Goal: Download file/media

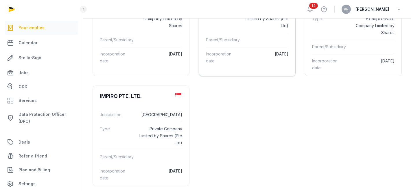
scroll to position [137, 0]
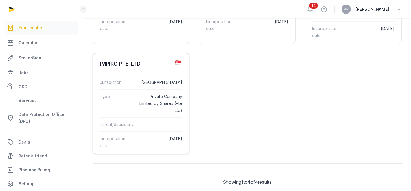
click at [119, 63] on div "IMPIRO PTE. LTD." at bounding box center [121, 63] width 42 height 7
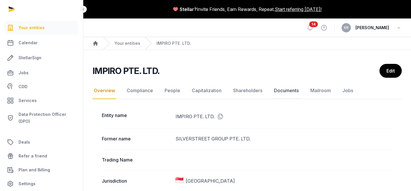
click at [284, 90] on link "Documents" at bounding box center [286, 90] width 27 height 17
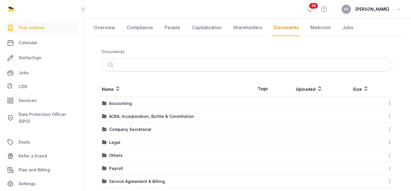
scroll to position [53, 0]
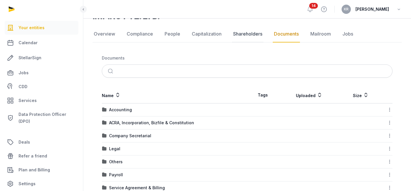
click at [240, 36] on link "Shareholders" at bounding box center [248, 34] width 32 height 17
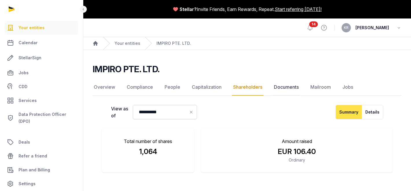
click at [279, 83] on link "Documents" at bounding box center [286, 87] width 27 height 17
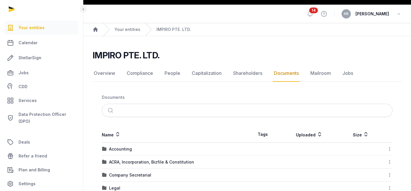
scroll to position [44, 0]
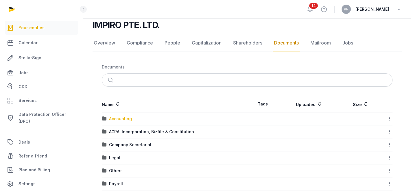
click at [120, 120] on div "Accounting" at bounding box center [120, 119] width 23 height 6
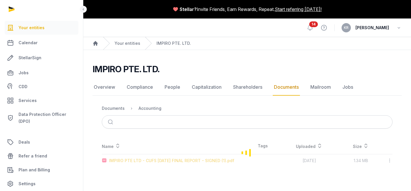
scroll to position [0, 0]
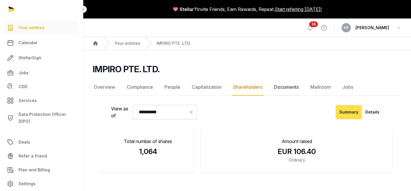
click at [286, 88] on link "Documents" at bounding box center [286, 87] width 27 height 17
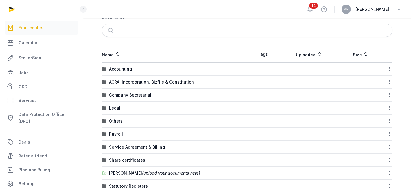
scroll to position [109, 0]
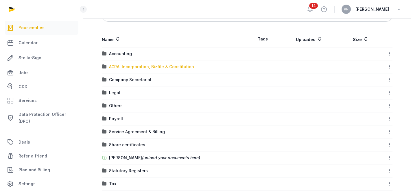
click at [163, 67] on div "ACRA, Incorporation, Bizfile & Constitution" at bounding box center [151, 67] width 85 height 6
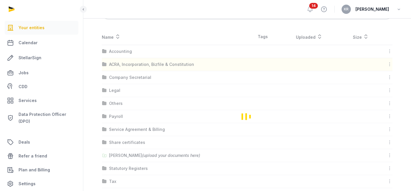
scroll to position [14, 0]
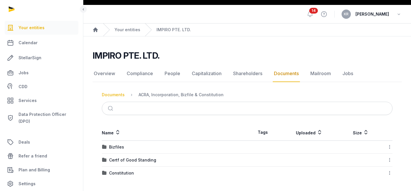
click at [114, 95] on div "Documents" at bounding box center [113, 95] width 23 height 6
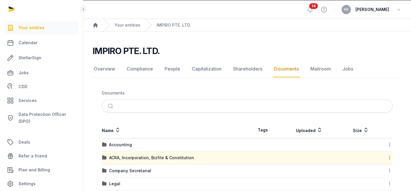
scroll to position [48, 0]
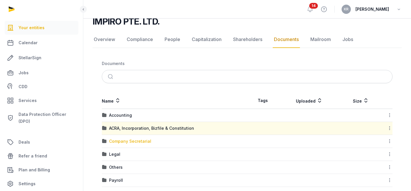
click at [130, 142] on div "Company Secretarial" at bounding box center [130, 141] width 42 height 6
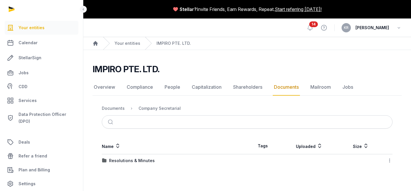
scroll to position [0, 0]
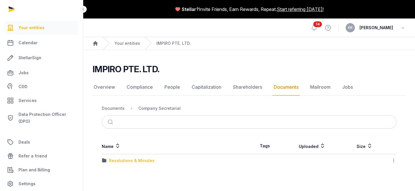
click at [136, 161] on div "Resolutions & Minutes" at bounding box center [132, 161] width 46 height 6
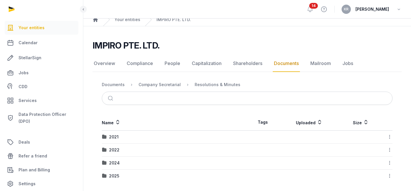
scroll to position [27, 0]
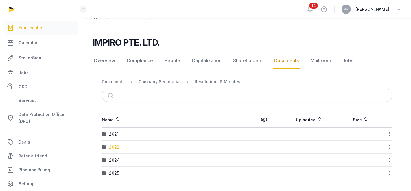
click at [112, 149] on div "2022" at bounding box center [114, 147] width 10 height 6
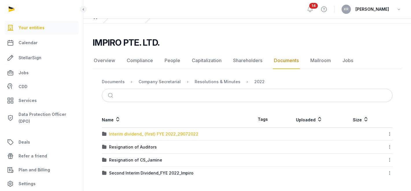
click at [169, 135] on div "Interim dividend_ (first) FYE 2022_29072022" at bounding box center [153, 134] width 89 height 6
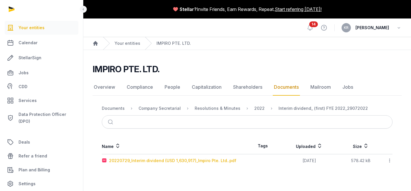
scroll to position [0, 0]
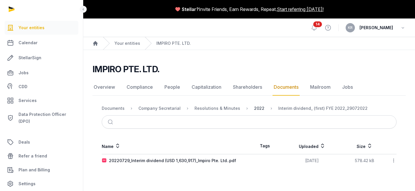
click at [254, 108] on div "2022" at bounding box center [259, 109] width 10 height 6
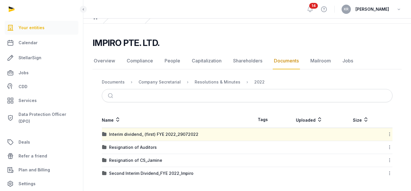
scroll to position [27, 0]
click at [147, 148] on div "Resignation of Auditors" at bounding box center [133, 147] width 48 height 6
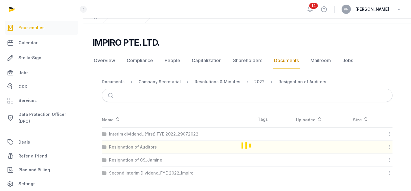
scroll to position [14, 0]
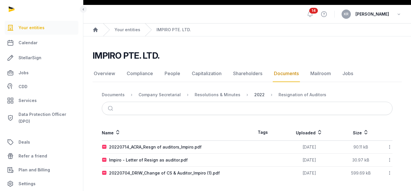
click at [254, 96] on div "2022" at bounding box center [259, 95] width 10 height 6
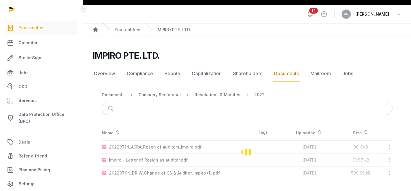
scroll to position [27, 0]
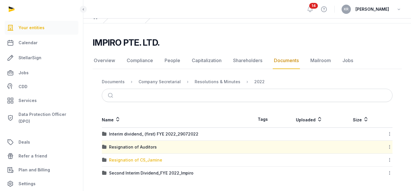
click at [142, 160] on div "Resignation of CS_Jamine" at bounding box center [135, 160] width 53 height 6
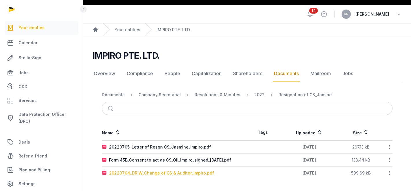
scroll to position [14, 0]
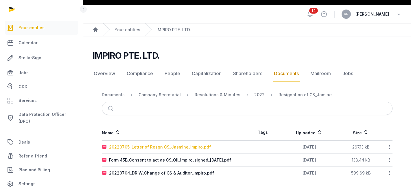
click at [175, 147] on div "20220705-Letter of Resgn CS_Jasmine_Impiro.pdf" at bounding box center [160, 147] width 102 height 6
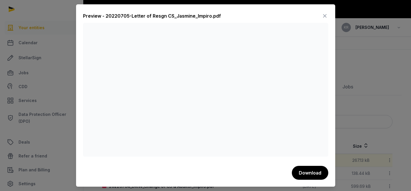
scroll to position [0, 0]
click at [329, 17] on div "Preview - 20220705-Letter of Resgn CS_Jasmine_Impiro.pdf Download" at bounding box center [205, 95] width 259 height 182
click at [326, 16] on icon at bounding box center [324, 15] width 7 height 9
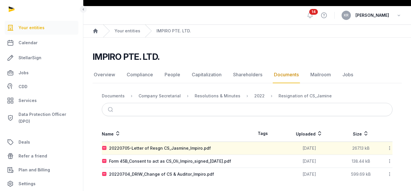
scroll to position [14, 0]
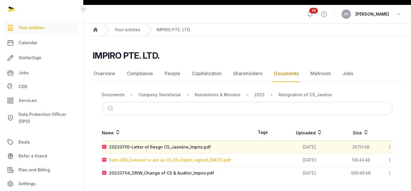
click at [200, 161] on div "Form 45B_Consent to act as CS_Oli_Impiro_signed_[DATE].pdf" at bounding box center [170, 160] width 122 height 6
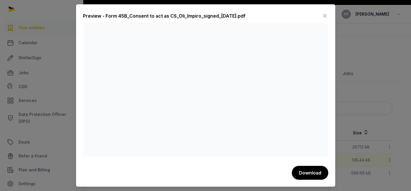
click at [325, 18] on icon at bounding box center [324, 15] width 7 height 9
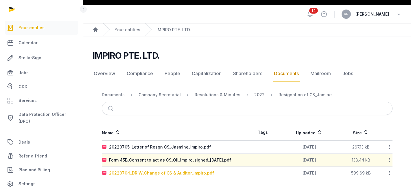
click at [183, 174] on div "20220704_DRIW_Change of CS & Auditor_Impiro.pdf" at bounding box center [161, 173] width 105 height 6
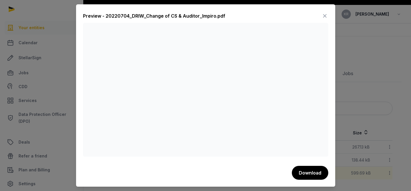
click at [322, 14] on icon at bounding box center [324, 15] width 7 height 9
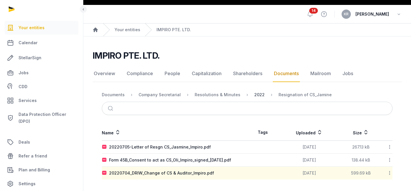
click at [254, 94] on div "2022" at bounding box center [259, 95] width 10 height 6
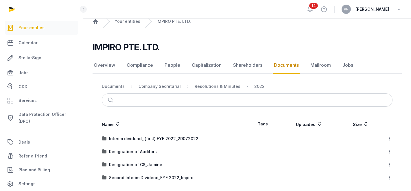
scroll to position [27, 0]
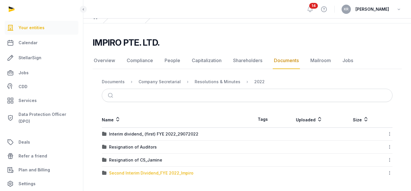
click at [178, 173] on div "Second Interim Dividend_FYE 2022_Impiro" at bounding box center [151, 173] width 84 height 6
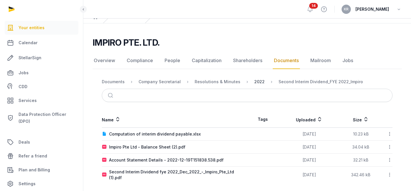
click at [254, 80] on div "2022" at bounding box center [259, 82] width 10 height 6
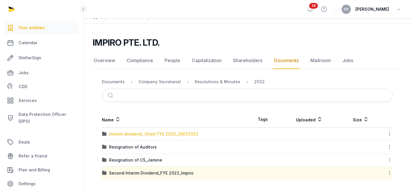
click at [175, 137] on div "Interim dividend_ (first) FYE 2022_29072022" at bounding box center [153, 134] width 89 height 6
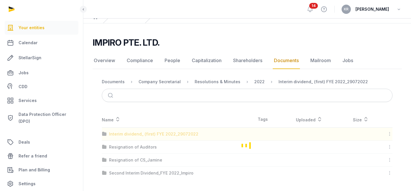
scroll to position [0, 0]
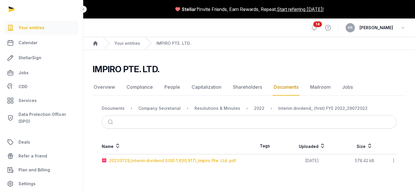
click at [182, 162] on div "20220729_Interim dividend (USD 1,630,917)_Impiro Pte. Ltd..pdf" at bounding box center [172, 161] width 127 height 6
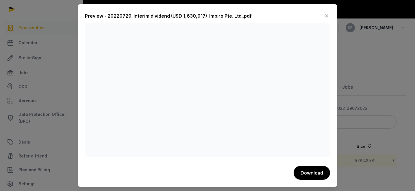
click at [325, 18] on icon at bounding box center [326, 15] width 7 height 9
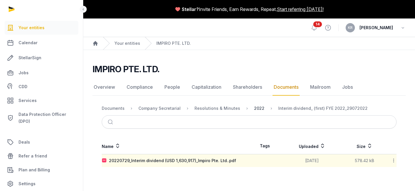
click at [254, 109] on div "2022" at bounding box center [259, 109] width 10 height 6
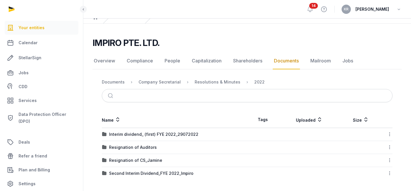
scroll to position [27, 0]
click at [152, 174] on div "Second Interim Dividend_FYE 2022_Impiro" at bounding box center [151, 173] width 84 height 6
click at [0, 0] on div "Loading" at bounding box center [0, 0] width 0 height 0
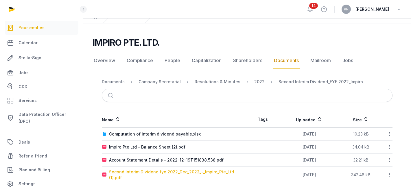
click at [165, 173] on div "Second Interim Dividend fye 2022_Dec_2022_-_Impiro_Pte_Ltd (1).pdf" at bounding box center [178, 175] width 138 height 12
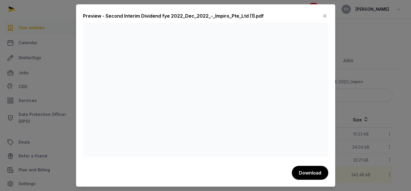
click at [321, 16] on div "Preview - Second Interim Dividend fye 2022_Dec_2022_-_Impiro_Pte_Ltd (1).pdf" at bounding box center [205, 17] width 245 height 12
click at [324, 16] on icon at bounding box center [324, 15] width 7 height 9
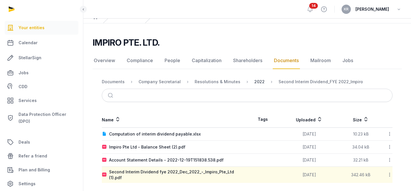
click at [254, 81] on div "2022" at bounding box center [259, 82] width 10 height 6
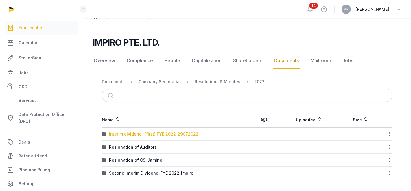
click at [149, 134] on div "Interim dividend_ (first) FYE 2022_29072022" at bounding box center [153, 134] width 89 height 6
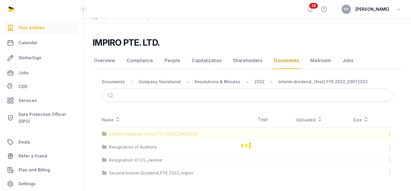
scroll to position [0, 0]
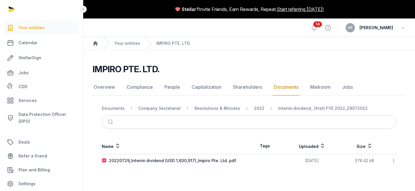
click at [394, 161] on icon at bounding box center [393, 161] width 5 height 6
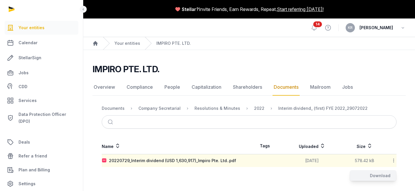
click at [380, 175] on div "Download" at bounding box center [373, 176] width 46 height 10
click at [256, 110] on div "2022" at bounding box center [259, 109] width 10 height 6
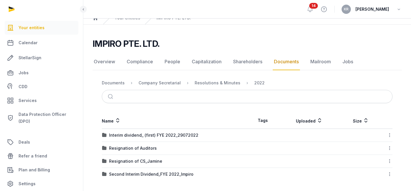
scroll to position [27, 0]
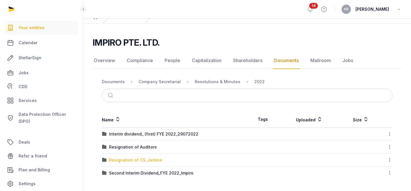
click at [155, 160] on div "Resignation of CS_Jamine" at bounding box center [135, 160] width 53 height 6
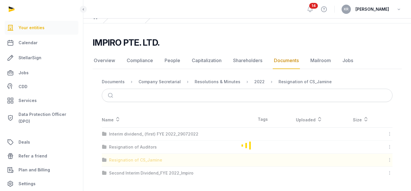
scroll to position [14, 0]
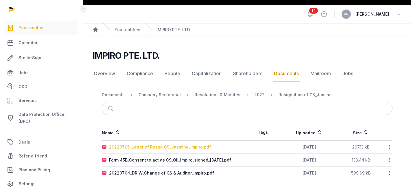
click at [176, 146] on div "20220705-Letter of Resgn CS_Jasmine_Impiro.pdf" at bounding box center [160, 147] width 102 height 6
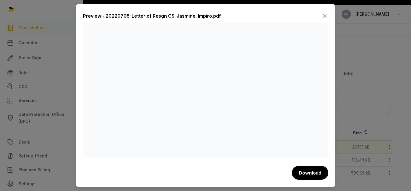
click at [324, 14] on icon at bounding box center [324, 15] width 7 height 9
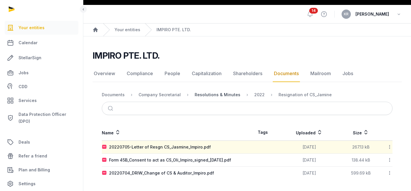
click at [207, 95] on div "Resolutions & Minutes" at bounding box center [218, 95] width 46 height 6
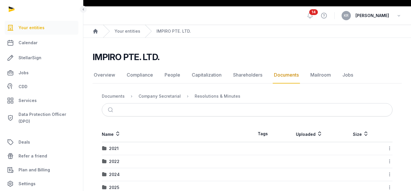
scroll to position [27, 0]
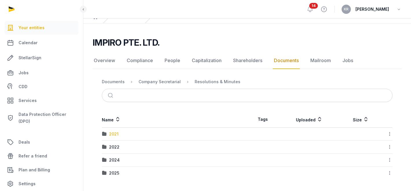
click at [114, 134] on div "2021" at bounding box center [114, 134] width 10 height 6
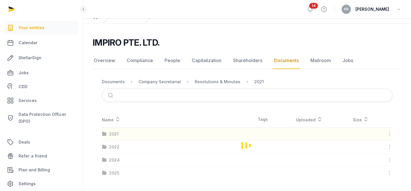
scroll to position [1, 0]
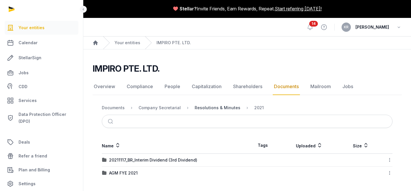
click at [225, 108] on div "Resolutions & Minutes" at bounding box center [218, 108] width 46 height 6
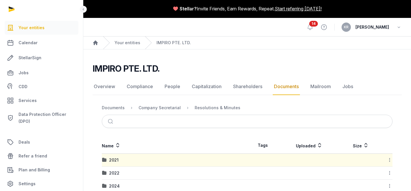
scroll to position [27, 0]
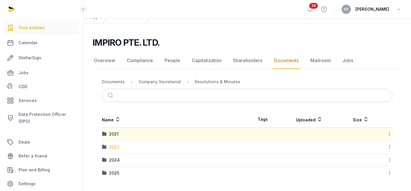
click at [115, 147] on div "2022" at bounding box center [114, 147] width 10 height 6
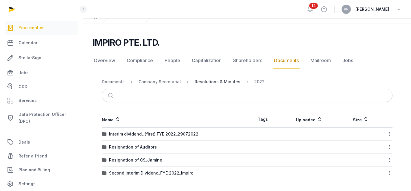
click at [226, 82] on div "Resolutions & Minutes" at bounding box center [218, 82] width 46 height 6
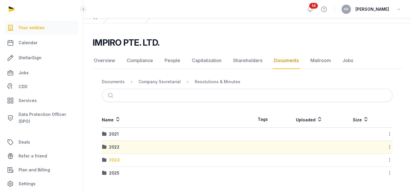
click at [111, 160] on div "2024" at bounding box center [114, 160] width 11 height 6
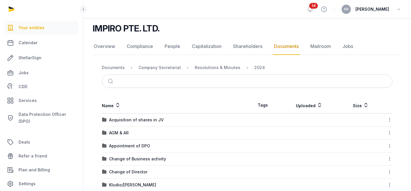
scroll to position [66, 0]
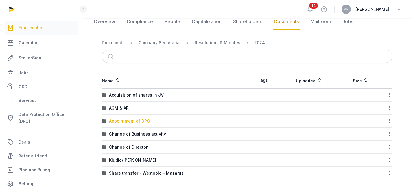
click at [137, 122] on div "Appointment of DPO" at bounding box center [129, 121] width 41 height 6
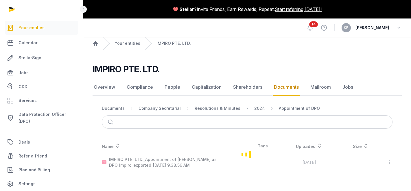
scroll to position [0, 0]
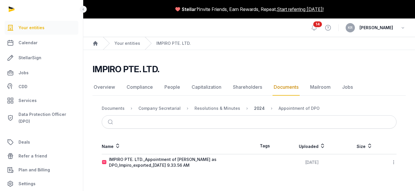
click at [256, 108] on div "2024" at bounding box center [259, 109] width 11 height 6
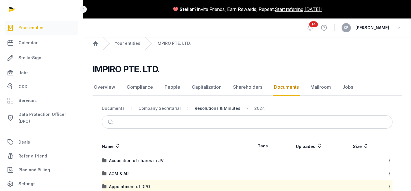
click at [217, 111] on div "Resolutions & Minutes" at bounding box center [218, 109] width 46 height 6
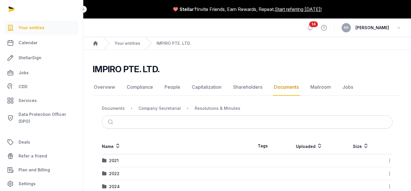
scroll to position [27, 0]
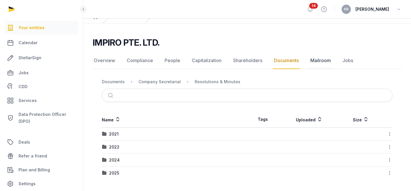
click at [318, 62] on link "Mailroom" at bounding box center [320, 60] width 23 height 17
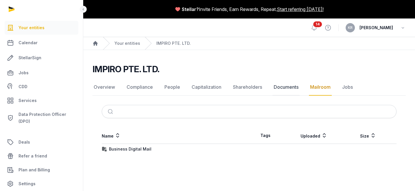
click at [278, 89] on link "Documents" at bounding box center [286, 87] width 27 height 17
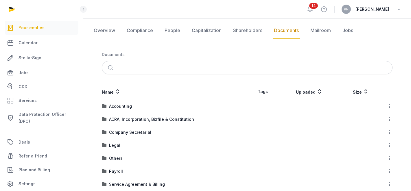
scroll to position [65, 0]
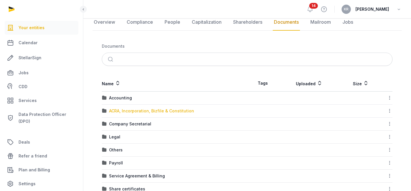
click at [178, 112] on div "ACRA, Incorporation, Bizfile & Constitution" at bounding box center [151, 111] width 85 height 6
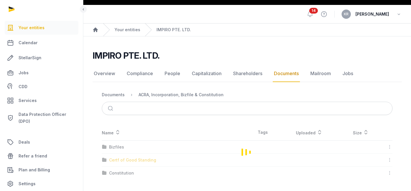
scroll to position [14, 0]
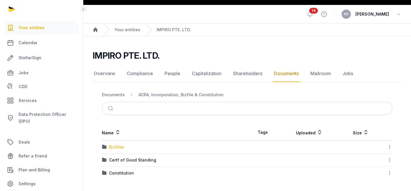
click at [117, 148] on div "Bizfiles" at bounding box center [116, 147] width 15 height 6
click at [116, 147] on div "2023" at bounding box center [114, 147] width 10 height 6
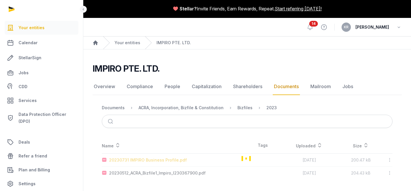
scroll to position [1, 0]
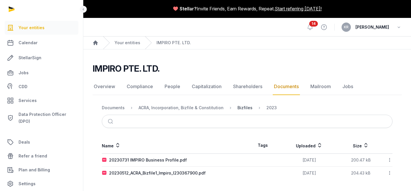
click at [241, 109] on div "Bizfiles" at bounding box center [244, 108] width 15 height 6
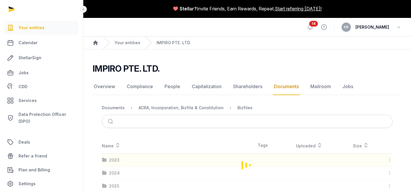
scroll to position [14, 0]
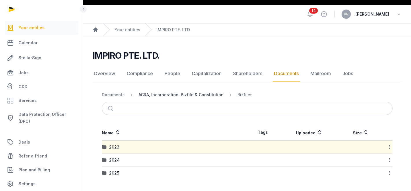
click at [192, 97] on div "ACRA, Incorporation, Bizfile & Constitution" at bounding box center [180, 95] width 85 height 6
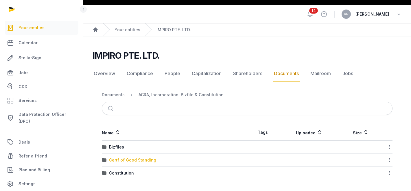
click at [129, 161] on div "Certf of Good Standing" at bounding box center [132, 160] width 47 height 6
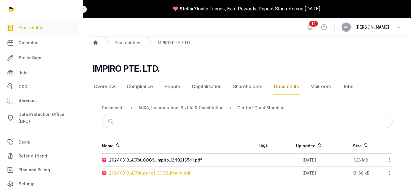
scroll to position [1, 0]
click at [197, 106] on div "ACRA, Incorporation, Bizfile & Constitution" at bounding box center [180, 108] width 85 height 6
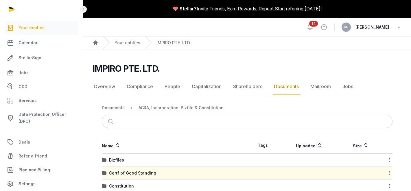
scroll to position [14, 0]
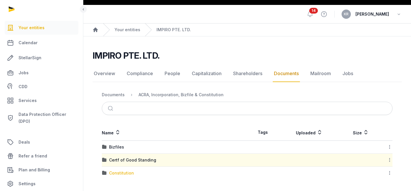
click at [119, 174] on div "Constitution" at bounding box center [121, 173] width 25 height 6
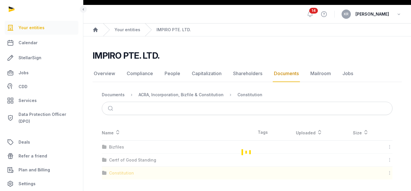
scroll to position [0, 0]
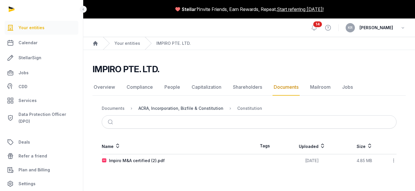
click at [182, 108] on div "ACRA, Incorporation, Bizfile & Constitution" at bounding box center [180, 109] width 85 height 6
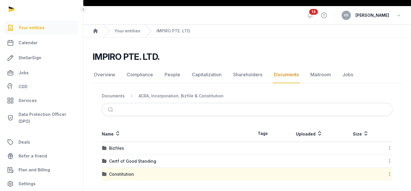
scroll to position [14, 0]
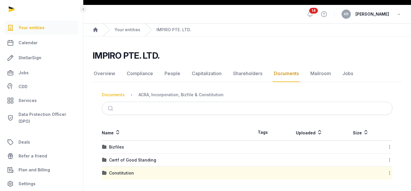
click at [117, 95] on div "Documents" at bounding box center [113, 95] width 23 height 6
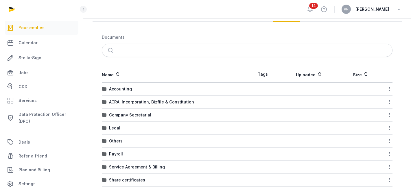
scroll to position [76, 0]
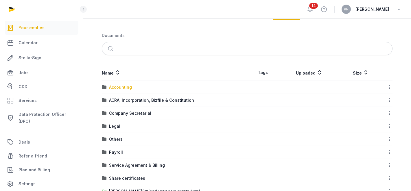
click at [125, 88] on div "Accounting" at bounding box center [120, 87] width 23 height 6
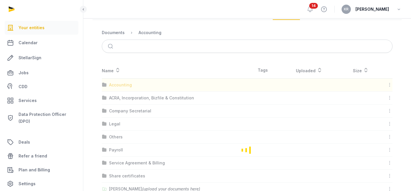
scroll to position [0, 0]
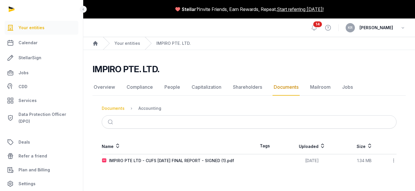
click at [116, 106] on div "Documents" at bounding box center [113, 109] width 23 height 6
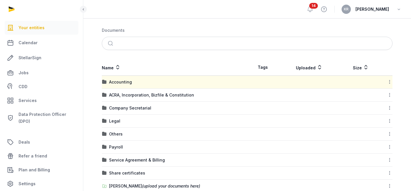
scroll to position [82, 0]
click at [117, 119] on div "Legal" at bounding box center [114, 121] width 11 height 6
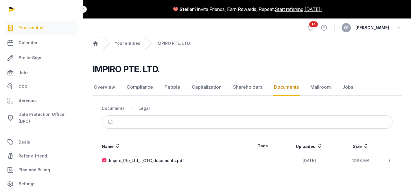
scroll to position [0, 0]
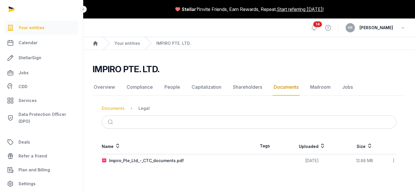
click at [116, 107] on div "Documents" at bounding box center [113, 109] width 23 height 6
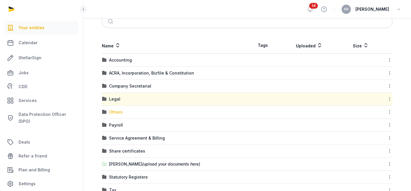
click at [119, 114] on div "Others" at bounding box center [116, 112] width 14 height 6
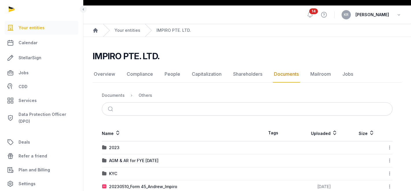
scroll to position [44, 0]
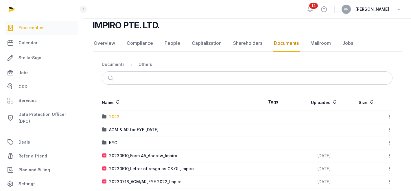
click at [113, 116] on div "2023" at bounding box center [114, 117] width 10 height 6
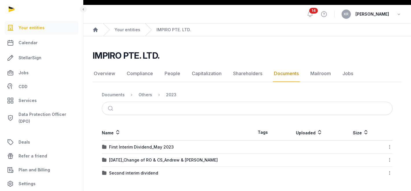
scroll to position [14, 0]
click at [166, 159] on div "[DATE]_Change of RO & CS_Andrew & [PERSON_NAME]" at bounding box center [163, 160] width 109 height 6
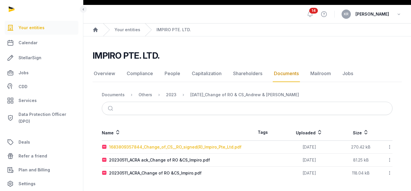
click at [193, 145] on div "1683809357844_Change_of_CS__RO_signed(R)_Impiro_Pte_Ltd.pdf" at bounding box center [175, 147] width 132 height 6
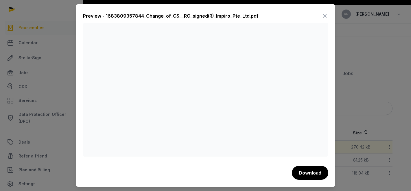
click at [322, 17] on icon at bounding box center [324, 15] width 7 height 9
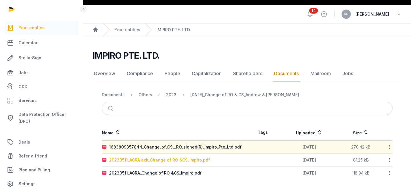
click at [180, 160] on div "20230511_ACRA ack_Change of RO &CS_Impiro.pdf" at bounding box center [159, 160] width 101 height 6
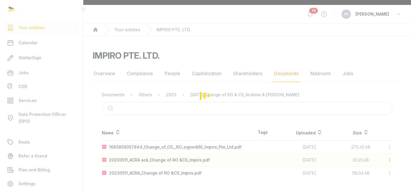
click at [180, 160] on div "Loading" at bounding box center [205, 95] width 411 height 191
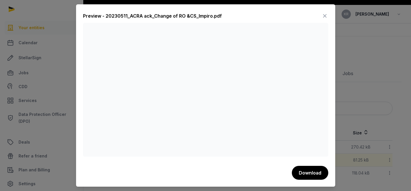
click at [322, 18] on icon at bounding box center [324, 15] width 7 height 9
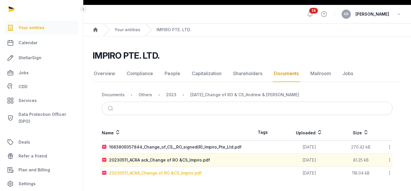
click at [170, 172] on div "20230511_ACRA_Change of RO &CS_Impiro.pdf" at bounding box center [155, 173] width 92 height 6
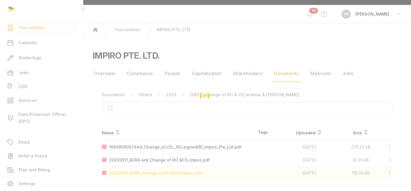
click at [170, 172] on div "Loading" at bounding box center [205, 95] width 411 height 191
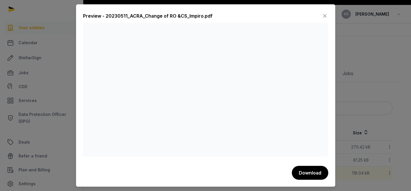
click at [323, 15] on icon at bounding box center [324, 15] width 7 height 9
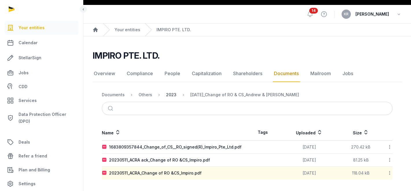
click at [170, 95] on div "2023" at bounding box center [171, 95] width 10 height 6
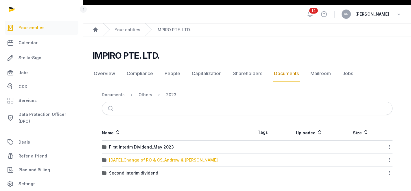
click at [166, 163] on div "[DATE]_Change of RO & CS_Andrew & [PERSON_NAME]" at bounding box center [163, 160] width 109 height 6
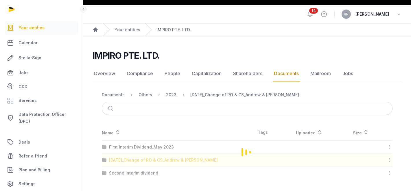
click at [166, 163] on div "Loading" at bounding box center [246, 151] width 309 height 55
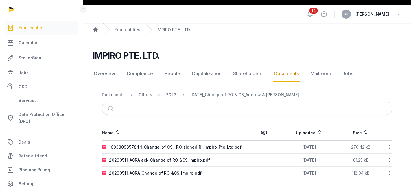
click at [389, 147] on icon at bounding box center [389, 147] width 5 height 6
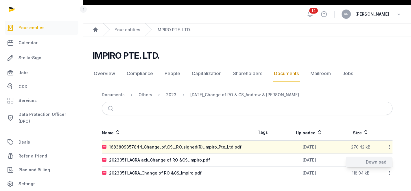
click at [379, 163] on div "Download" at bounding box center [369, 162] width 46 height 10
click at [169, 96] on div "2023" at bounding box center [171, 95] width 10 height 6
